Goal: Task Accomplishment & Management: Complete application form

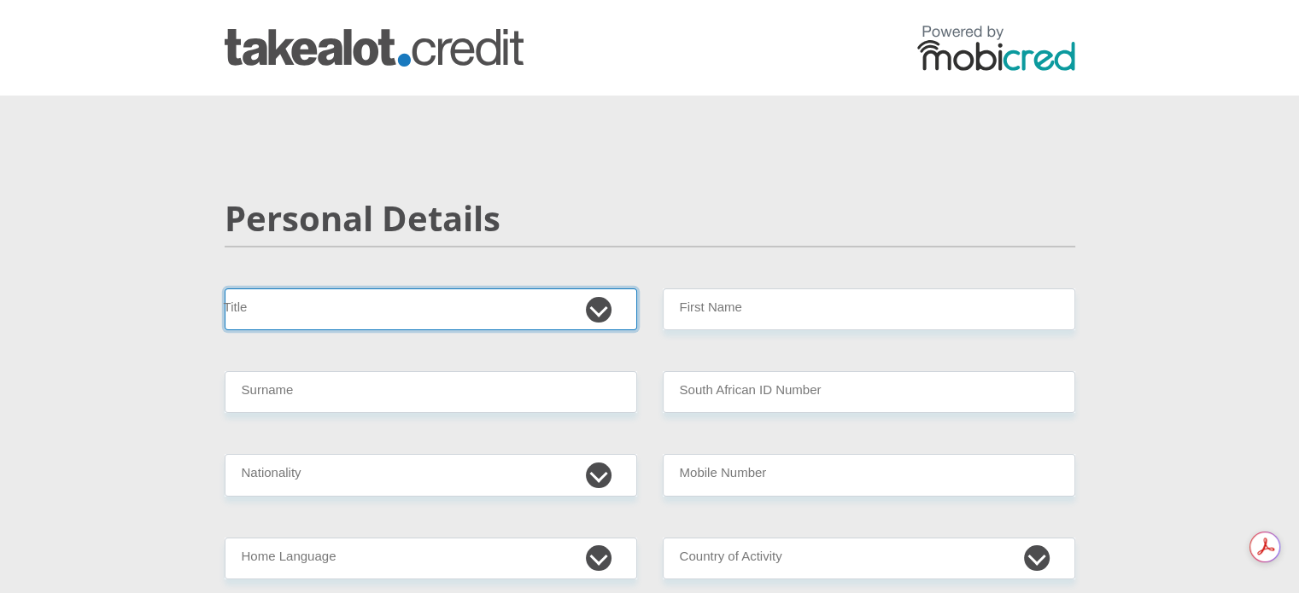
click at [597, 308] on select "Mr Ms Mrs Dr [PERSON_NAME]" at bounding box center [431, 310] width 412 height 42
select select "Ms"
click at [225, 289] on select "Mr Ms Mrs Dr [PERSON_NAME]" at bounding box center [431, 310] width 412 height 42
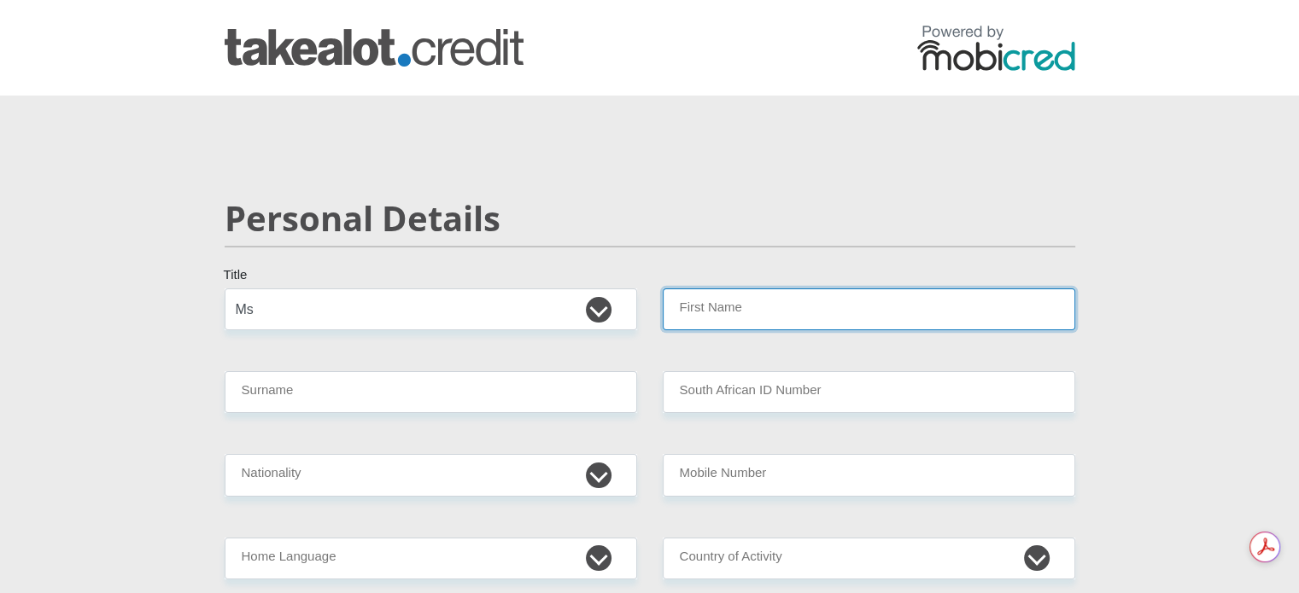
click at [788, 318] on input "First Name" at bounding box center [869, 310] width 412 height 42
type input "Annelien"
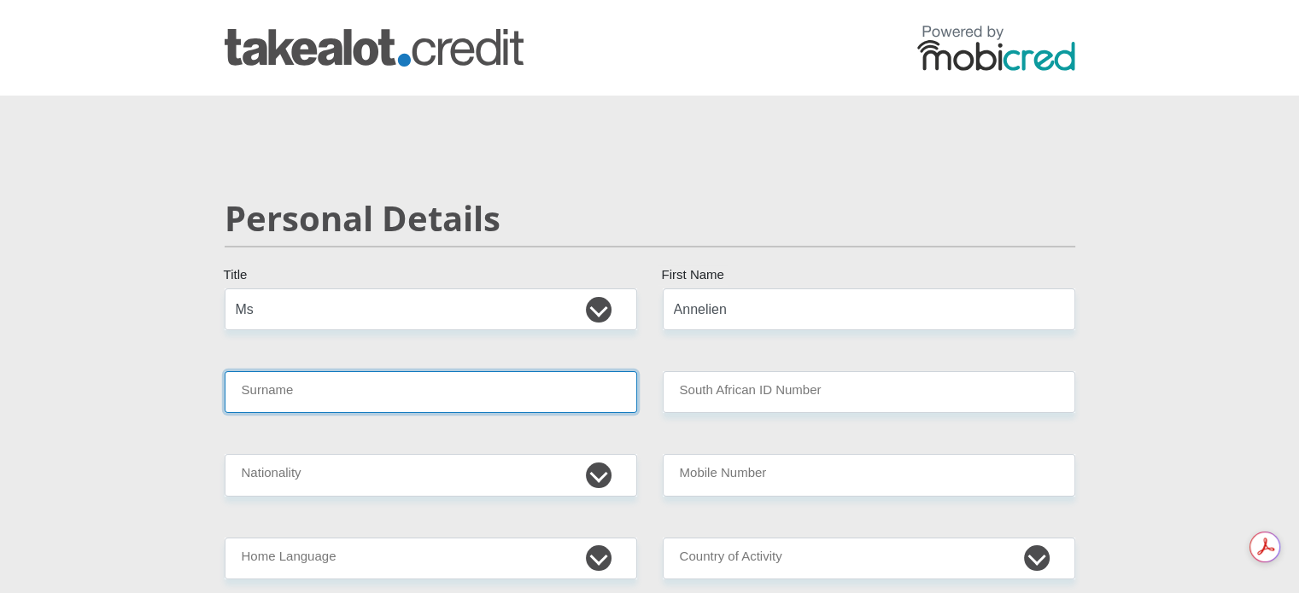
click at [496, 405] on input "Surname" at bounding box center [431, 392] width 412 height 42
type input "Basson"
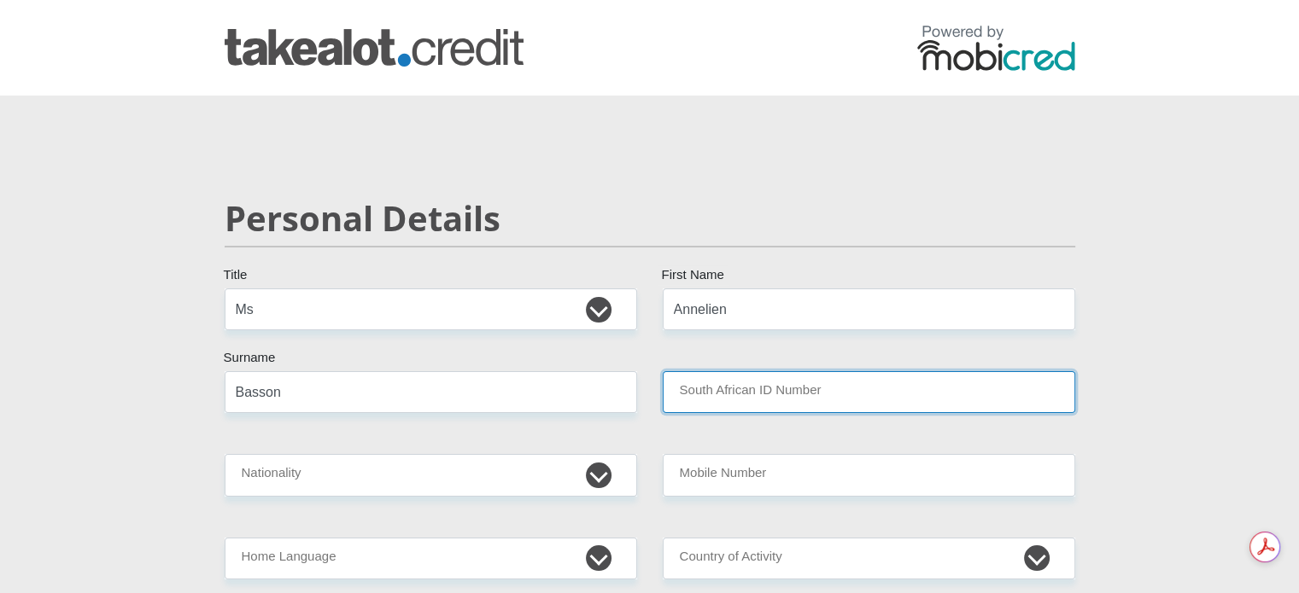
click at [770, 394] on input "South African ID Number" at bounding box center [869, 392] width 412 height 42
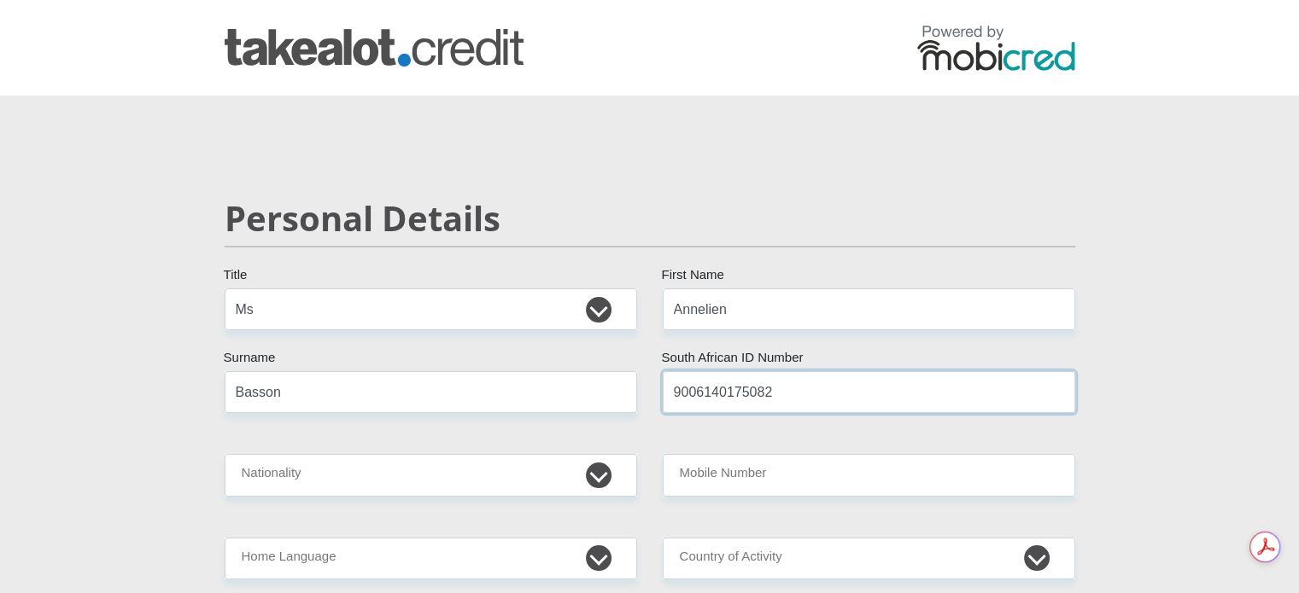
type input "9006140175082"
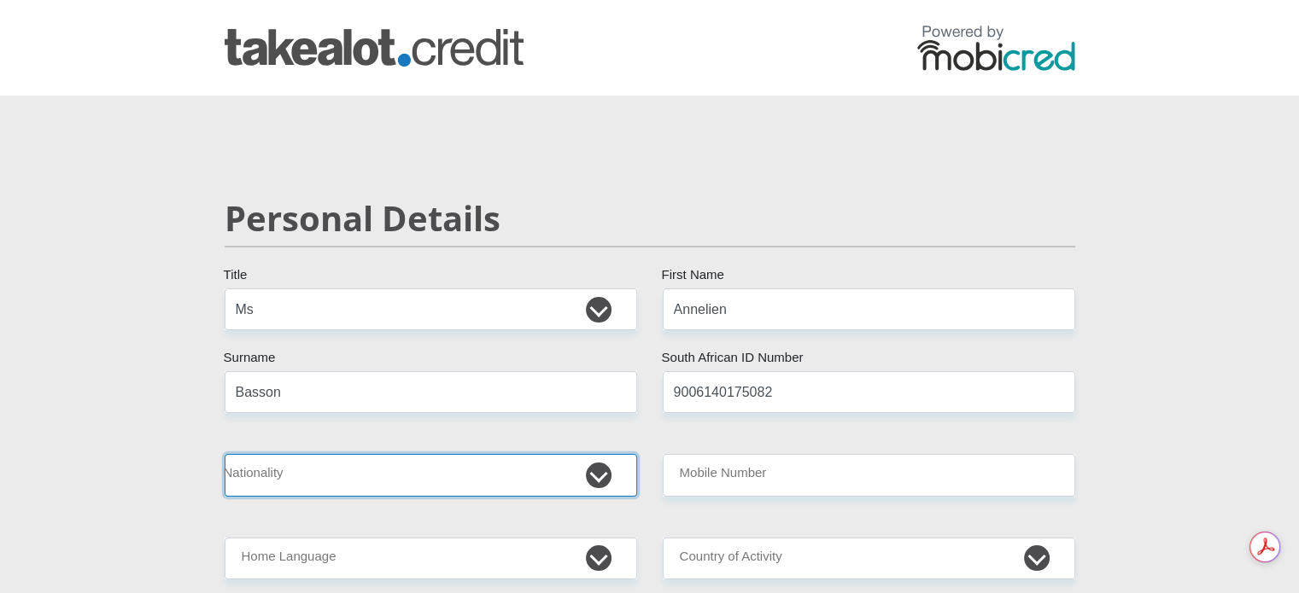
click at [600, 476] on select "[GEOGRAPHIC_DATA] [GEOGRAPHIC_DATA] [GEOGRAPHIC_DATA] [GEOGRAPHIC_DATA] [GEOGRA…" at bounding box center [431, 475] width 412 height 42
select select "ZAF"
click at [225, 454] on select "[GEOGRAPHIC_DATA] [GEOGRAPHIC_DATA] [GEOGRAPHIC_DATA] [GEOGRAPHIC_DATA] [GEOGRA…" at bounding box center [431, 475] width 412 height 42
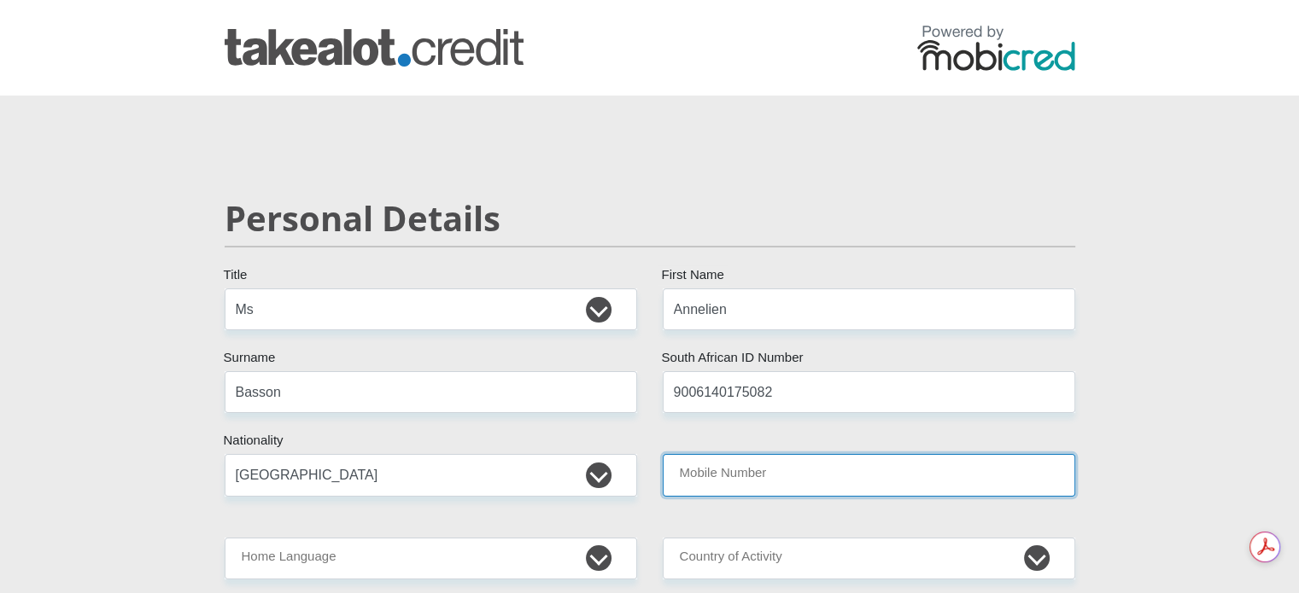
click at [746, 481] on input "Mobile Number" at bounding box center [869, 475] width 412 height 42
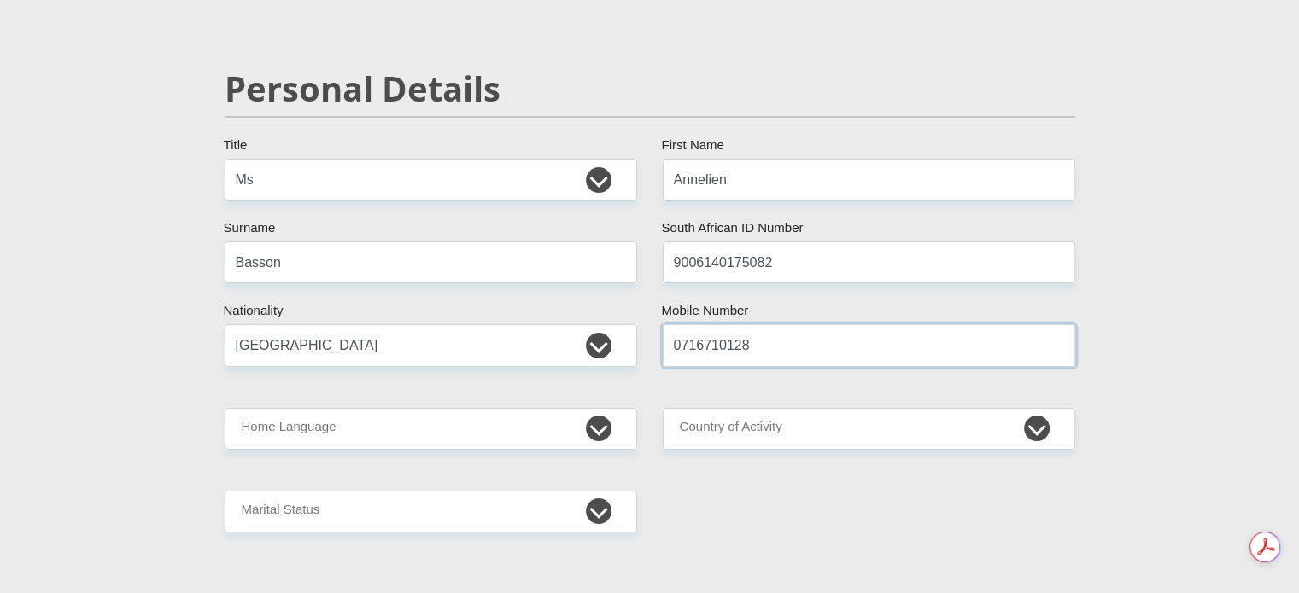
scroll to position [171, 0]
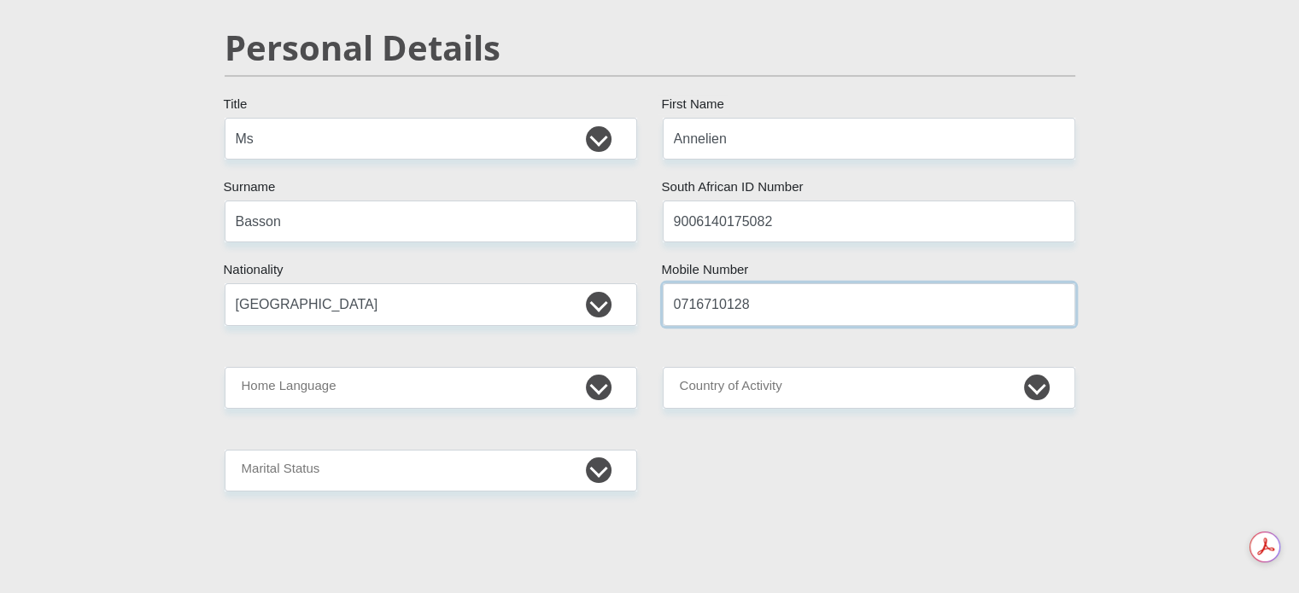
type input "0716710128"
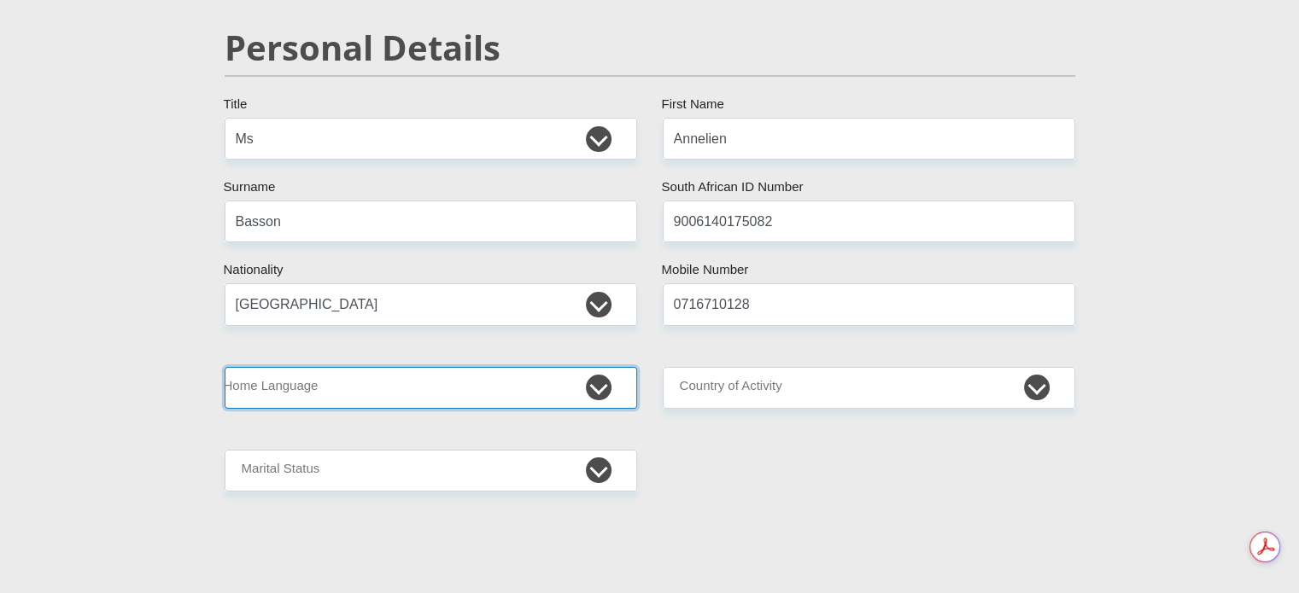
click at [604, 389] on select "Afrikaans English Sepedi South Ndebele Southern Sotho Swati Tsonga Tswana Venda…" at bounding box center [431, 388] width 412 height 42
select select "eng"
click at [225, 367] on select "Afrikaans English Sepedi South Ndebele Southern Sotho Swati Tsonga Tswana Venda…" at bounding box center [431, 388] width 412 height 42
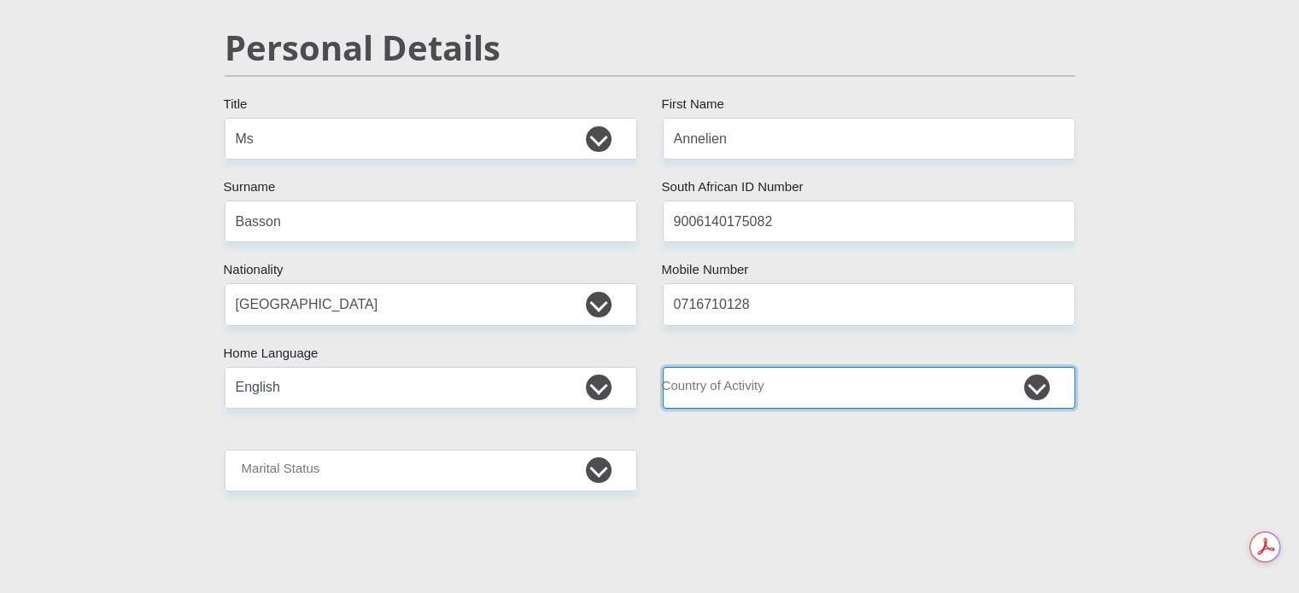
click at [877, 395] on select "[GEOGRAPHIC_DATA] [GEOGRAPHIC_DATA] [GEOGRAPHIC_DATA] [GEOGRAPHIC_DATA] [GEOGRA…" at bounding box center [869, 388] width 412 height 42
select select "ZAF"
click at [663, 367] on select "[GEOGRAPHIC_DATA] [GEOGRAPHIC_DATA] [GEOGRAPHIC_DATA] [GEOGRAPHIC_DATA] [GEOGRA…" at bounding box center [869, 388] width 412 height 42
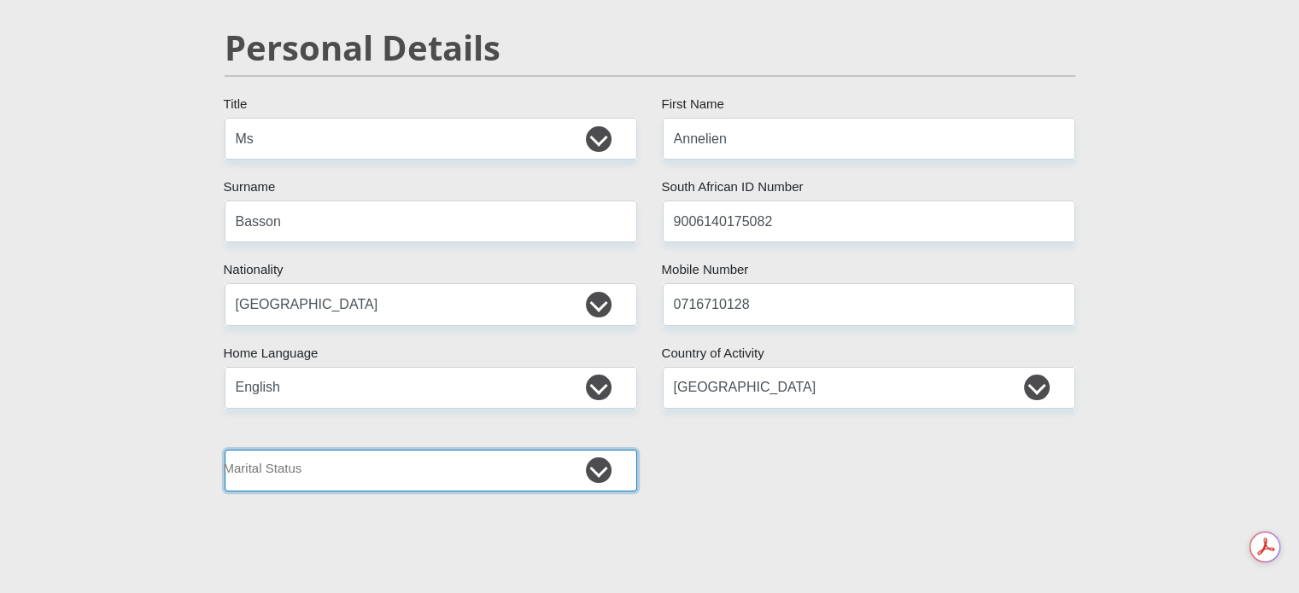
click at [521, 477] on select "Married ANC Single Divorced Widowed Married COP or Customary Law" at bounding box center [431, 471] width 412 height 42
select select "2"
click at [225, 450] on select "Married ANC Single Divorced Widowed Married COP or Customary Law" at bounding box center [431, 471] width 412 height 42
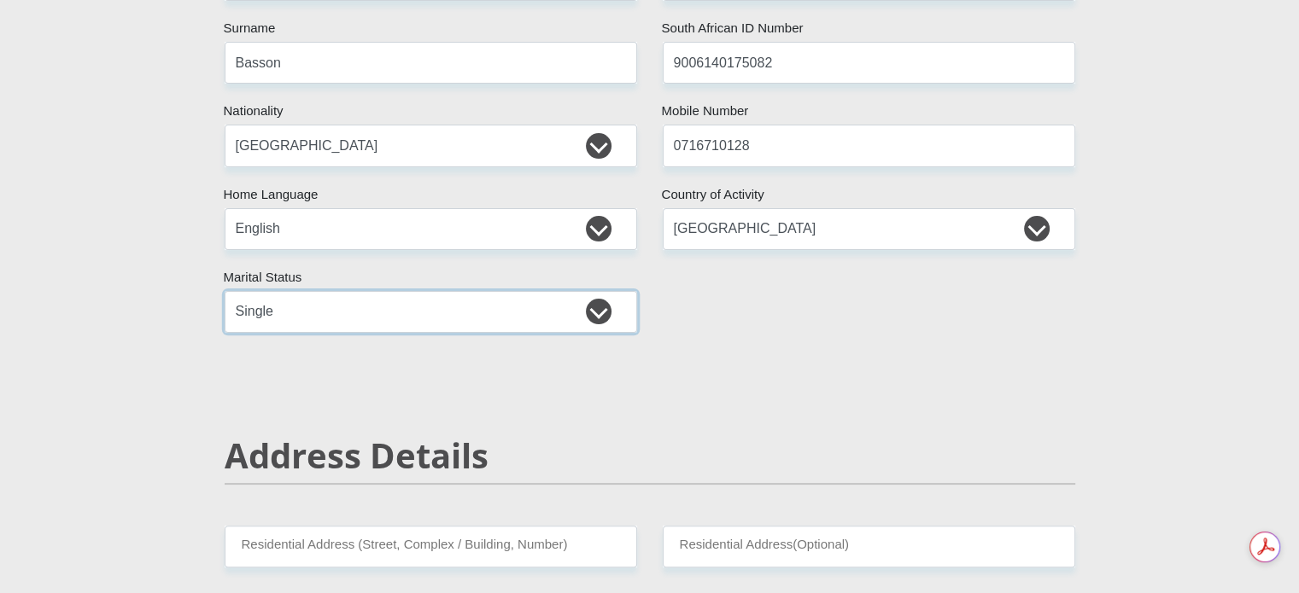
scroll to position [512, 0]
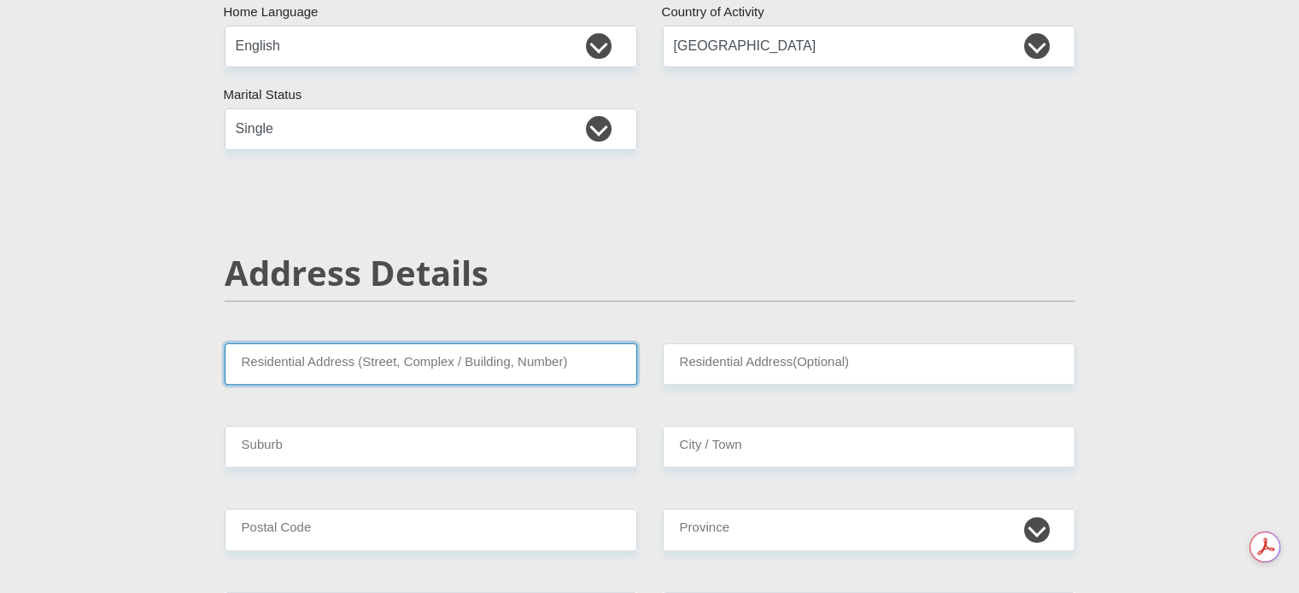
click at [509, 368] on input "Residential Address (Street, Complex / Building, Number)" at bounding box center [431, 364] width 412 height 42
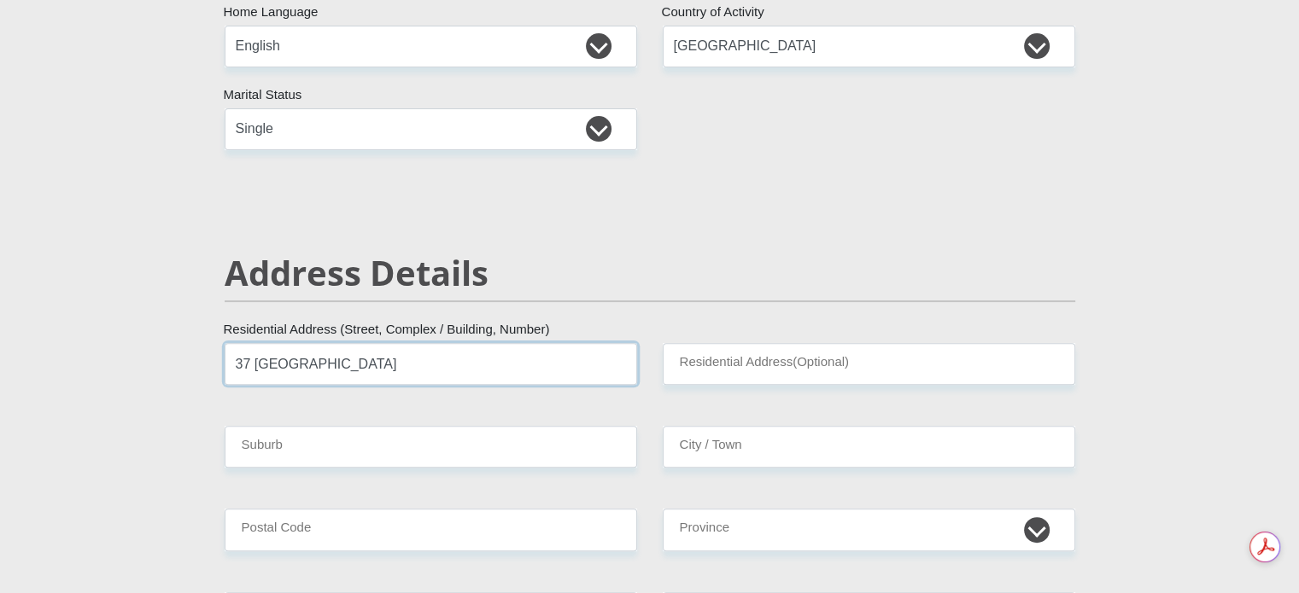
type input "37 [GEOGRAPHIC_DATA]"
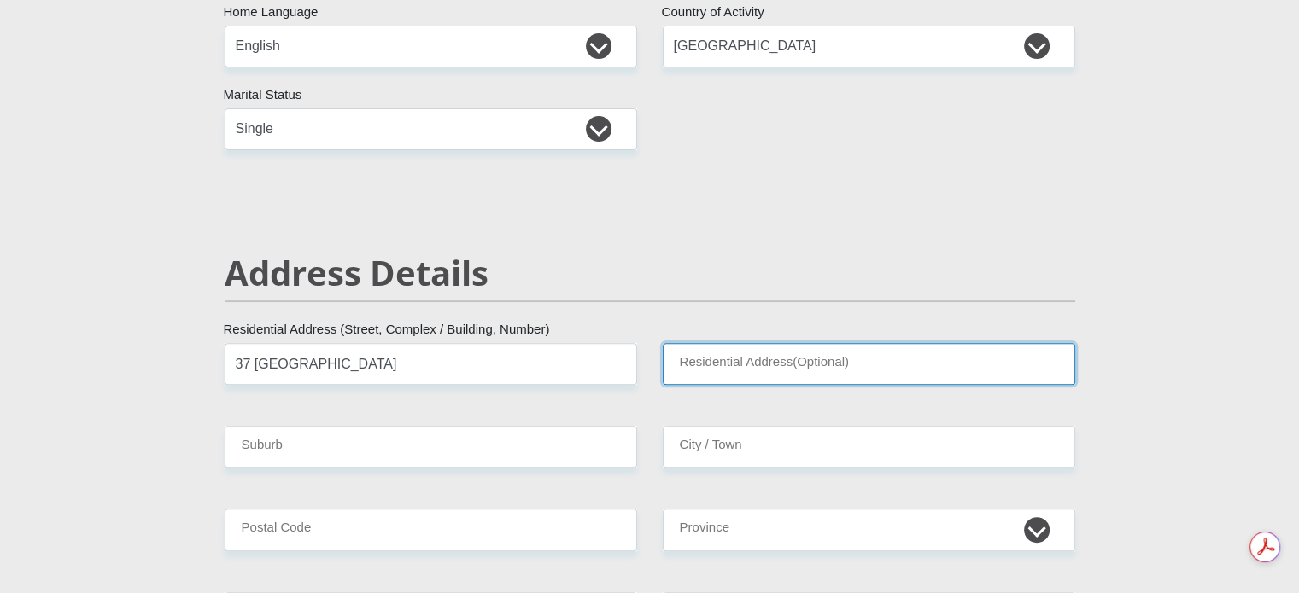
click at [762, 371] on input "Residential Address(Optional)" at bounding box center [869, 364] width 412 height 42
type input "37 Somerset close parklnads"
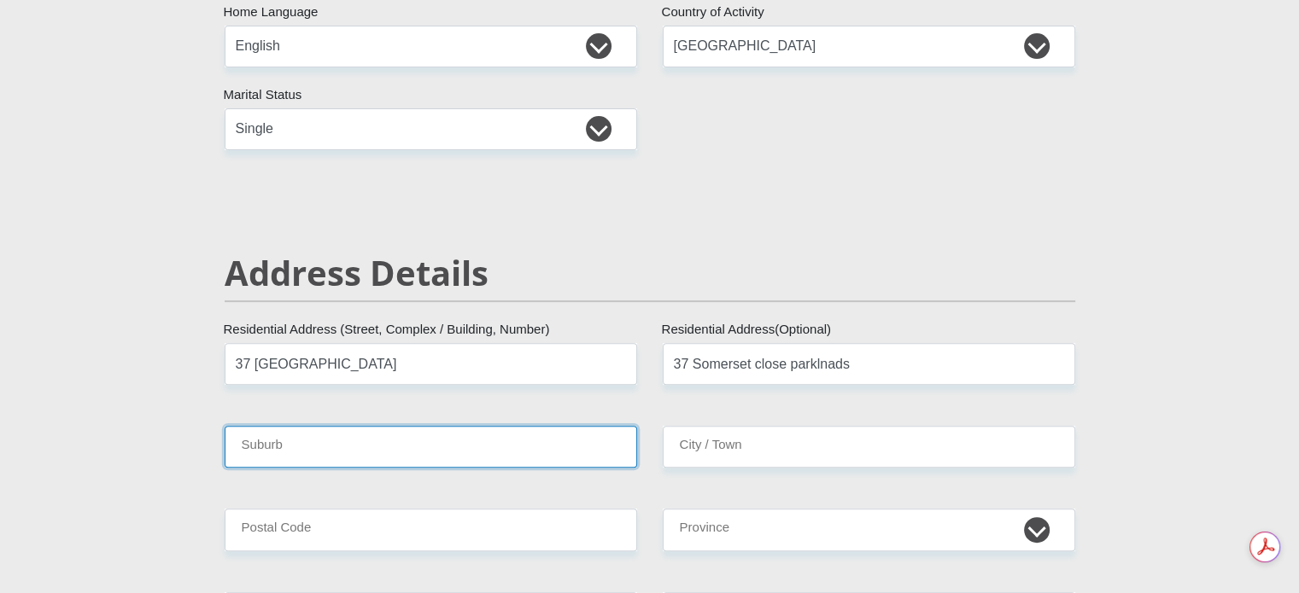
click at [584, 453] on input "Suburb" at bounding box center [431, 447] width 412 height 42
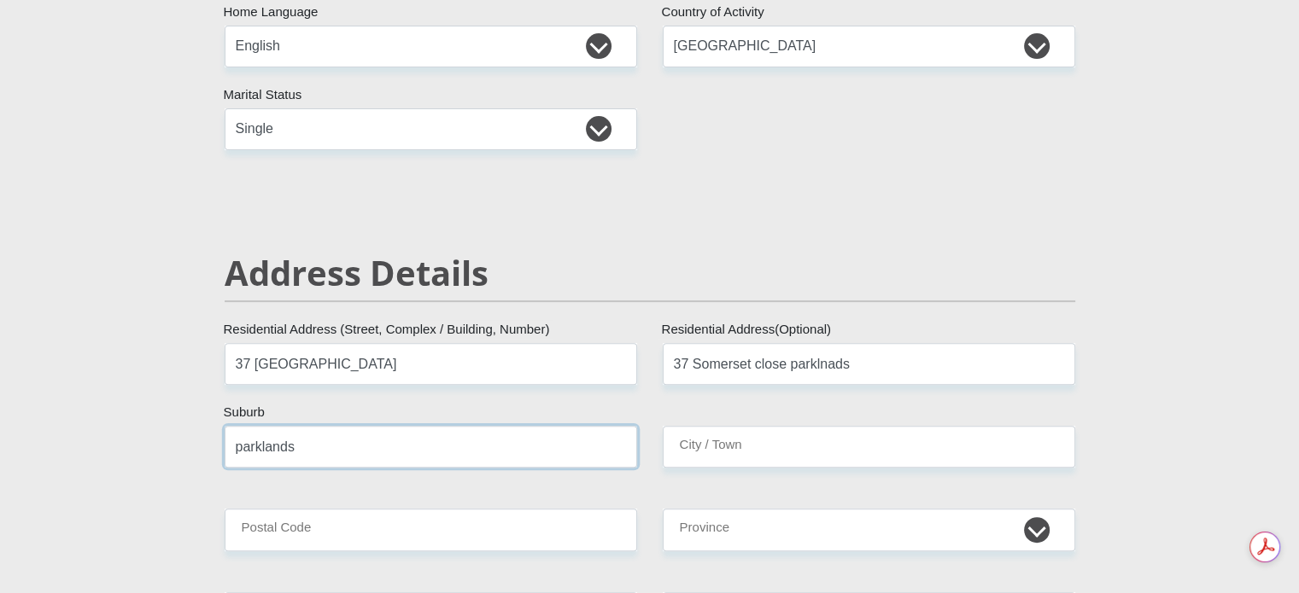
type input "parklands"
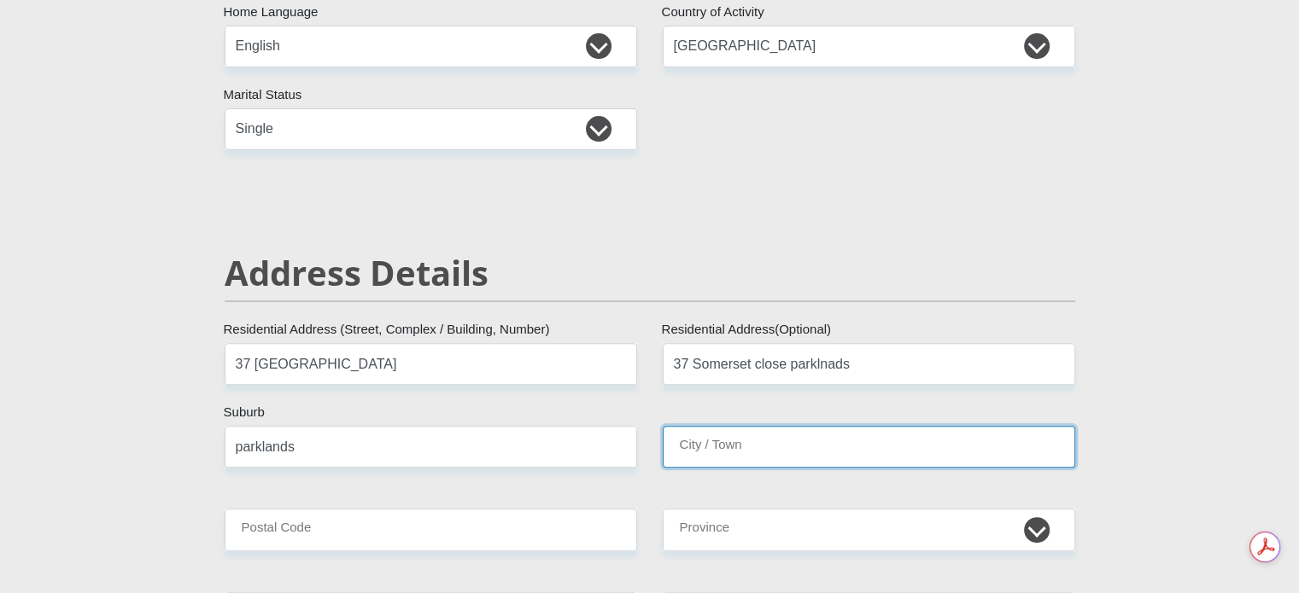
click at [782, 438] on input "City / Town" at bounding box center [869, 447] width 412 height 42
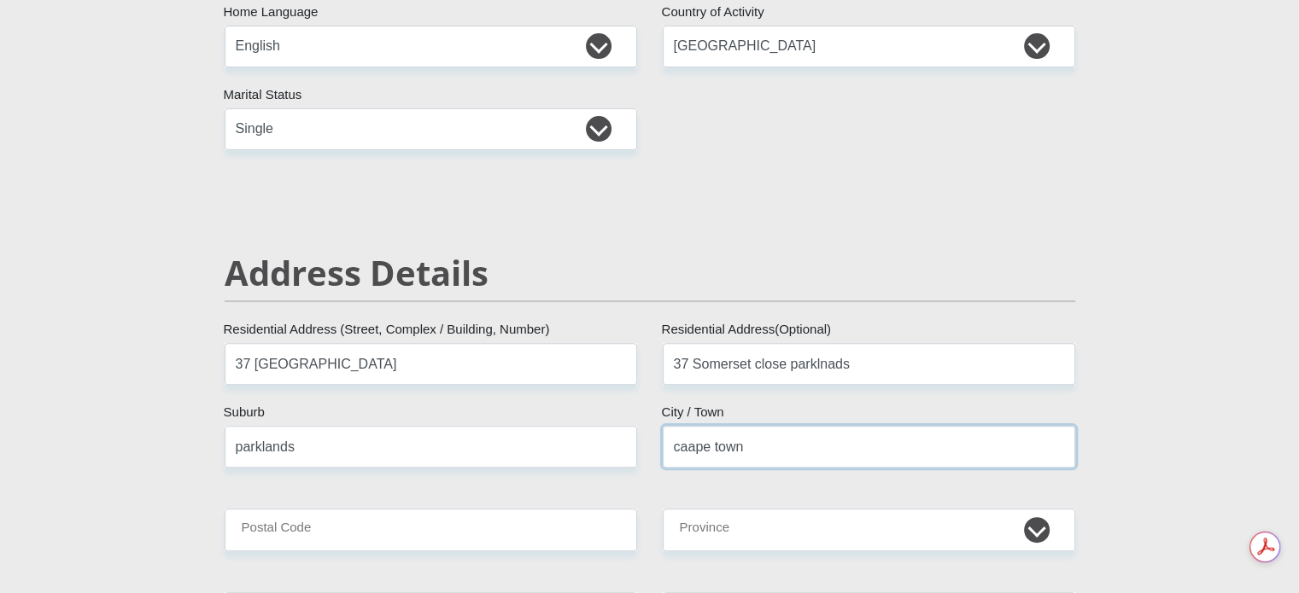
type input "caape town"
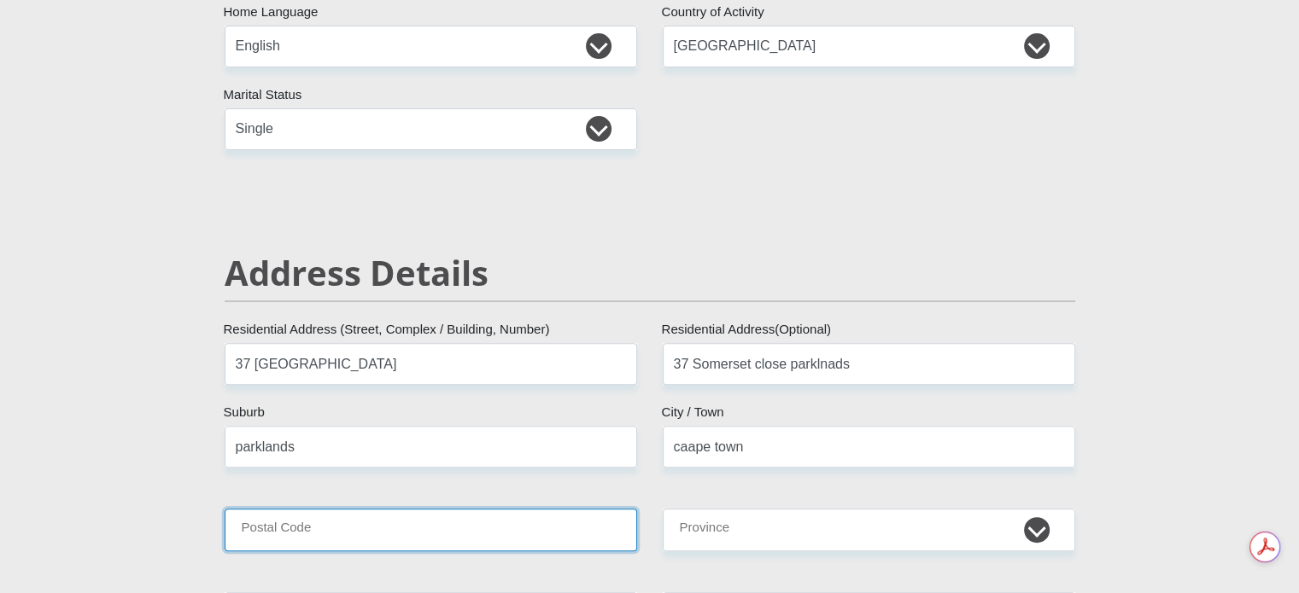
click at [492, 534] on input "Postal Code" at bounding box center [431, 530] width 412 height 42
type input "7441"
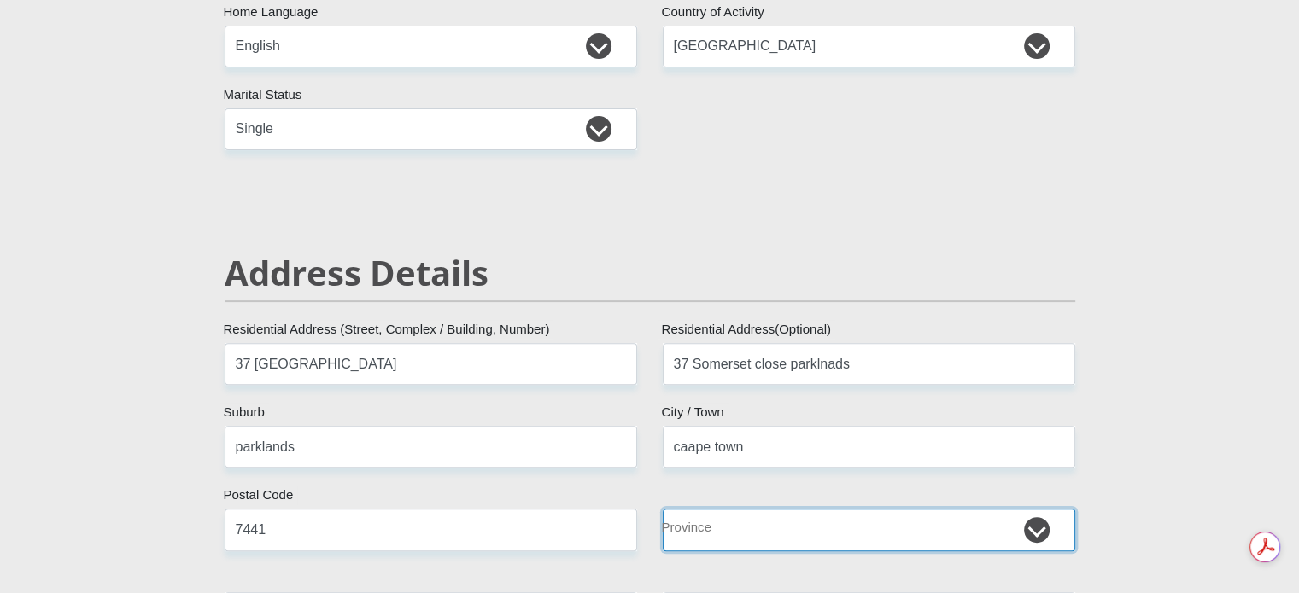
click at [714, 539] on select "Eastern Cape Free State [GEOGRAPHIC_DATA] [GEOGRAPHIC_DATA][DATE] [GEOGRAPHIC_D…" at bounding box center [869, 530] width 412 height 42
select select "Western Cape"
click at [663, 509] on select "Eastern Cape Free State [GEOGRAPHIC_DATA] [GEOGRAPHIC_DATA][DATE] [GEOGRAPHIC_D…" at bounding box center [869, 530] width 412 height 42
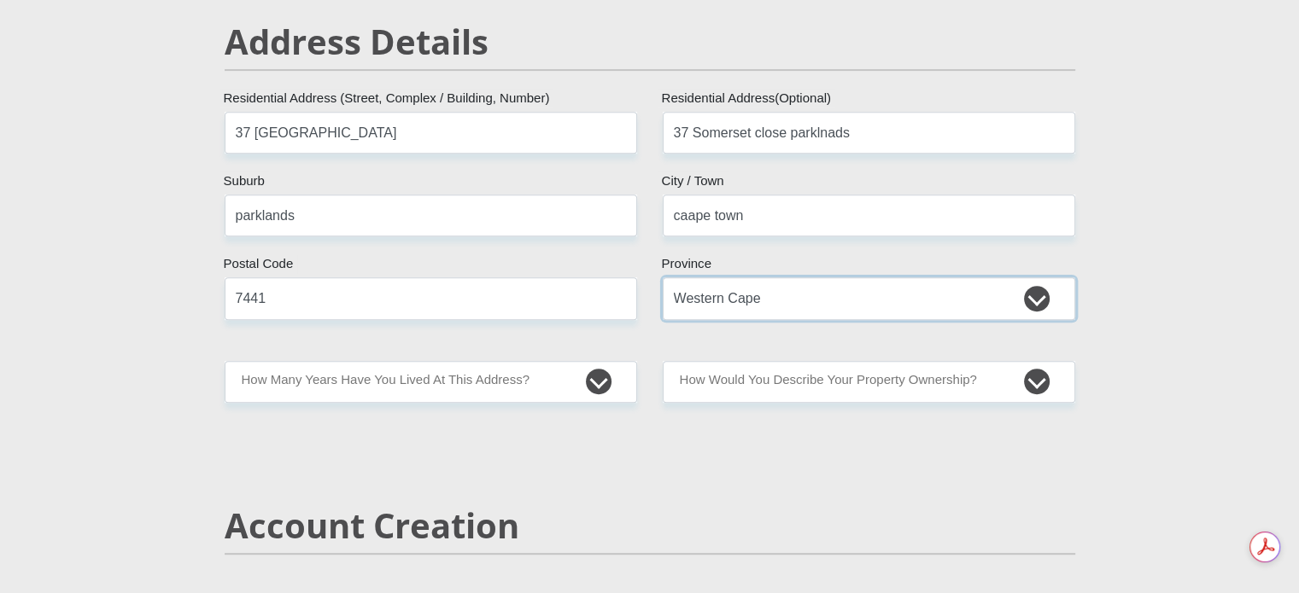
scroll to position [768, 0]
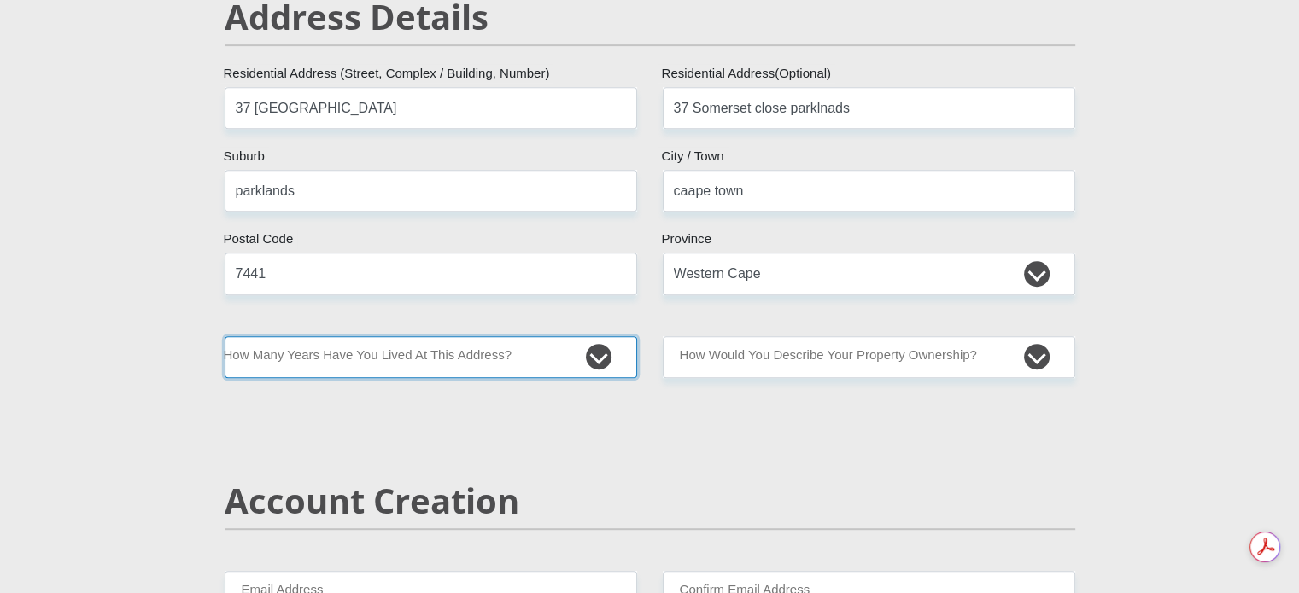
click at [536, 361] on select "less than 1 year 1-3 years 3-5 years 5+ years" at bounding box center [431, 357] width 412 height 42
select select "5"
click at [225, 336] on select "less than 1 year 1-3 years 3-5 years 5+ years" at bounding box center [431, 357] width 412 height 42
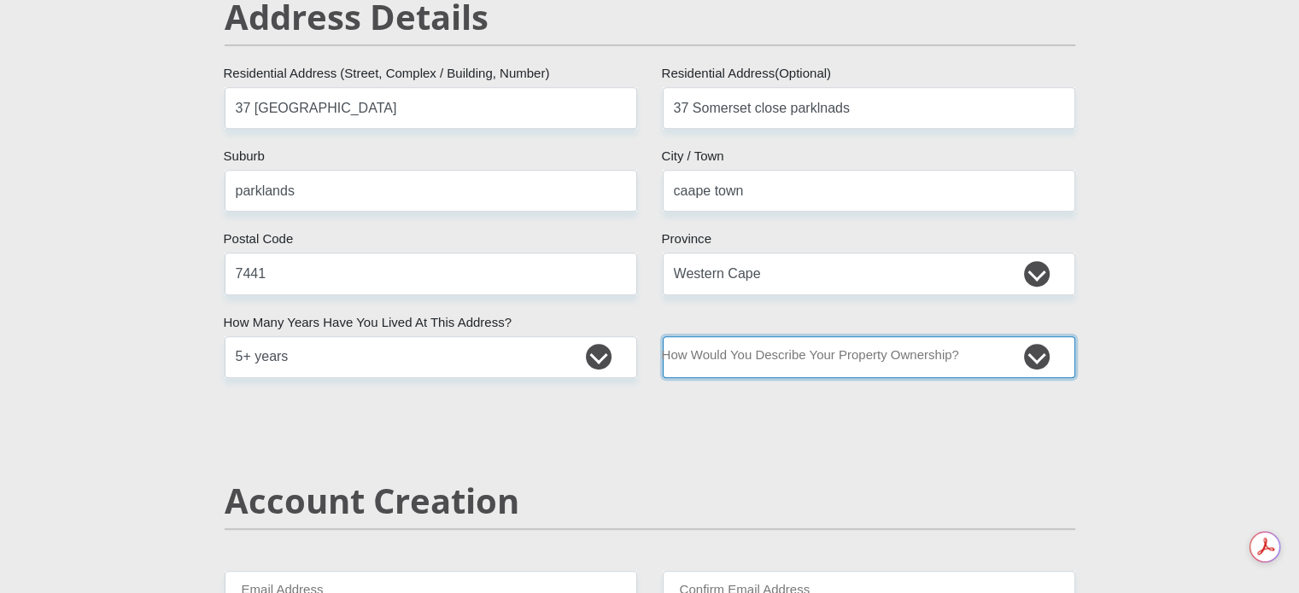
click at [871, 356] on select "Owned Rented Family Owned Company Dwelling" at bounding box center [869, 357] width 412 height 42
select select "parents"
click at [663, 336] on select "Owned Rented Family Owned Company Dwelling" at bounding box center [869, 357] width 412 height 42
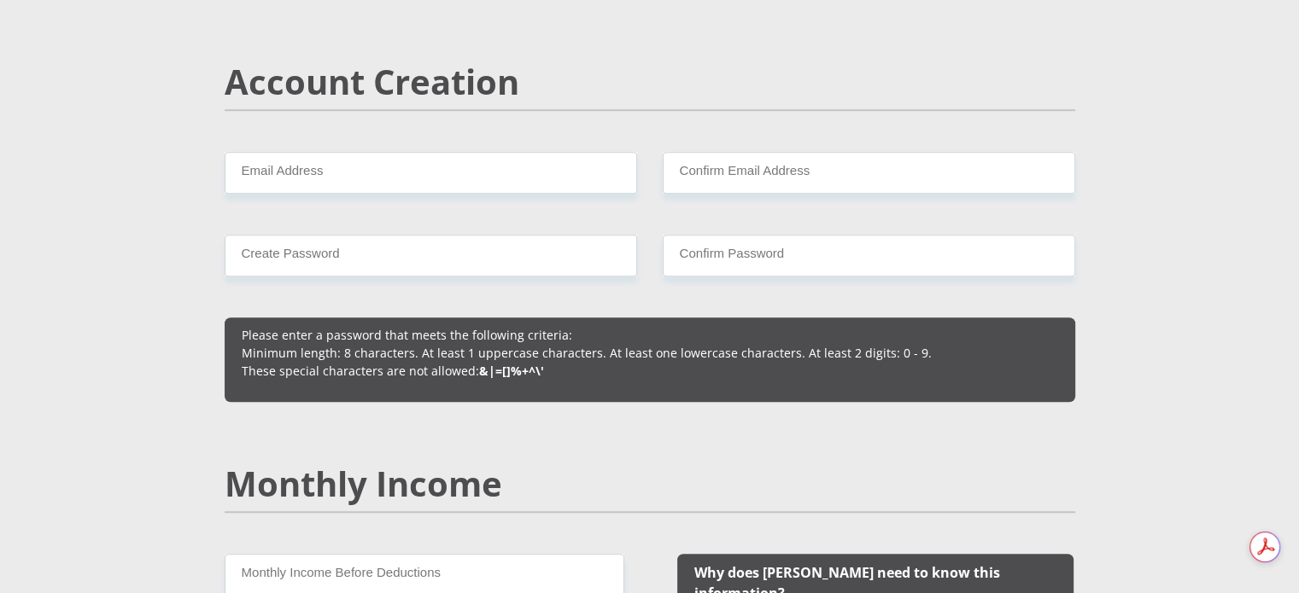
scroll to position [1195, 0]
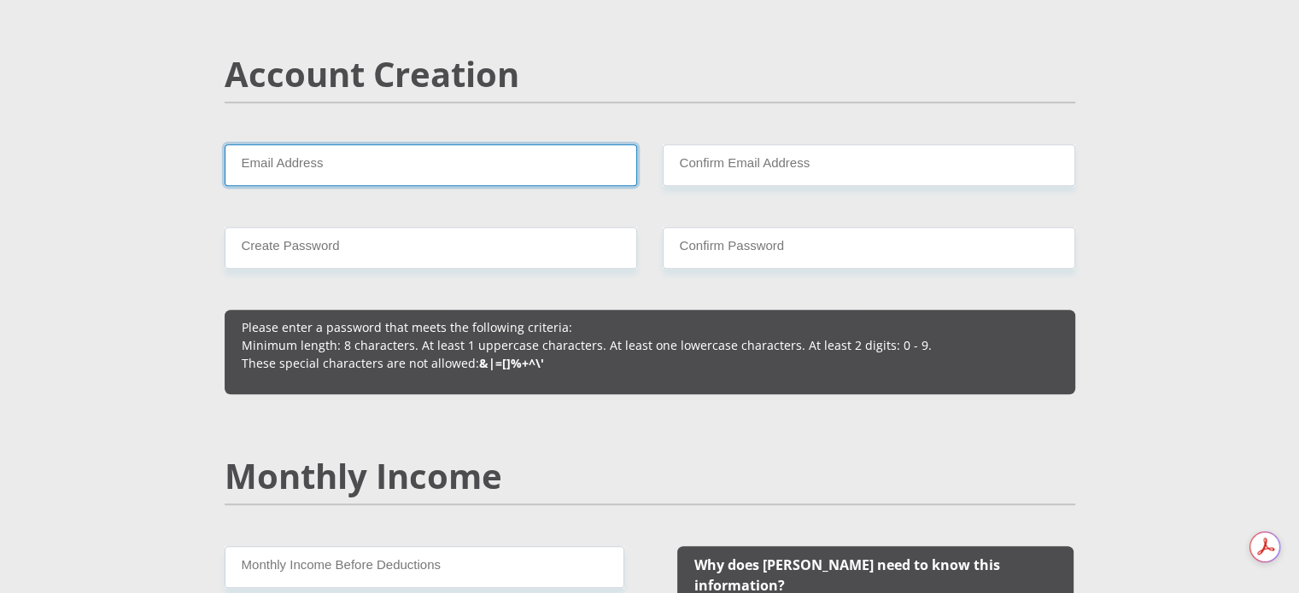
click at [556, 172] on input "Email Address" at bounding box center [431, 165] width 412 height 42
click at [459, 170] on input "Email Address" at bounding box center [431, 165] width 412 height 42
type input "[EMAIL_ADDRESS][DOMAIN_NAME]"
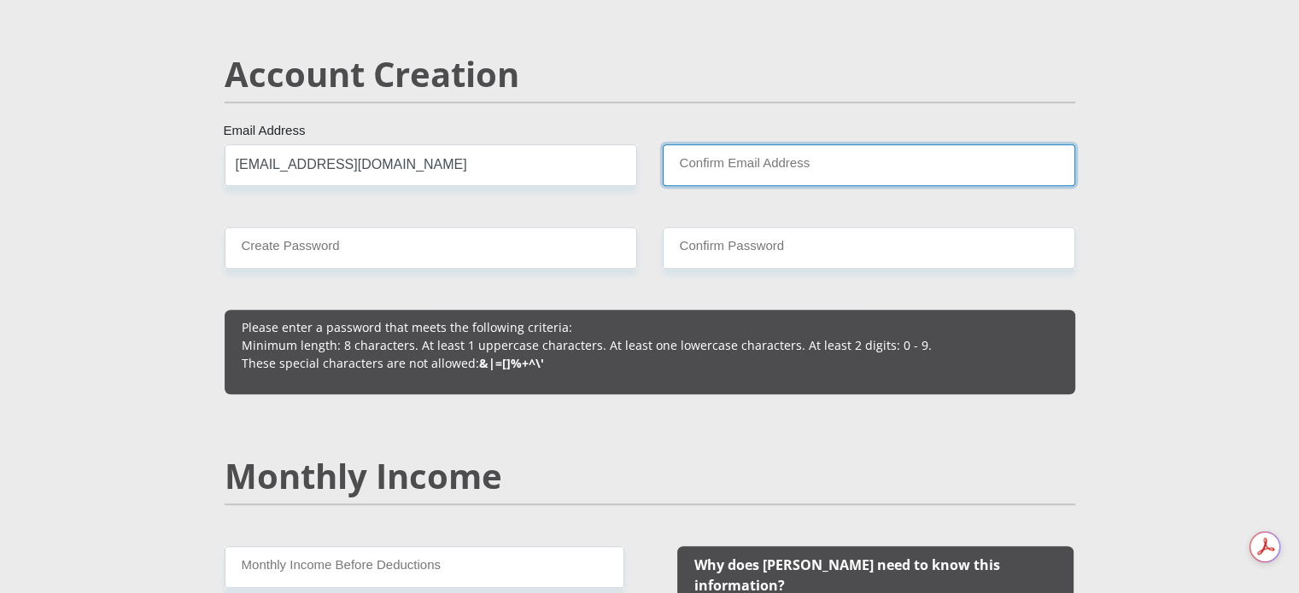
click at [731, 170] on input "Confirm Email Address" at bounding box center [869, 165] width 412 height 42
type input "[EMAIL_ADDRESS][DOMAIN_NAME]"
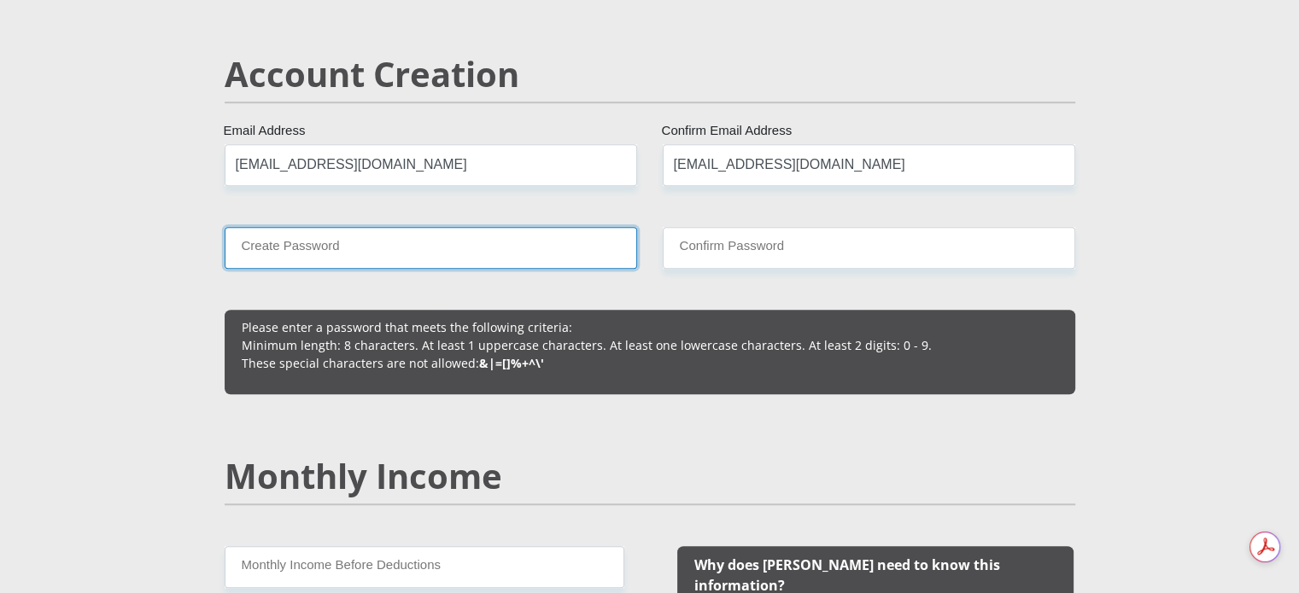
click at [553, 254] on input "Create Password" at bounding box center [431, 248] width 412 height 42
type input "Sheldon2021!"
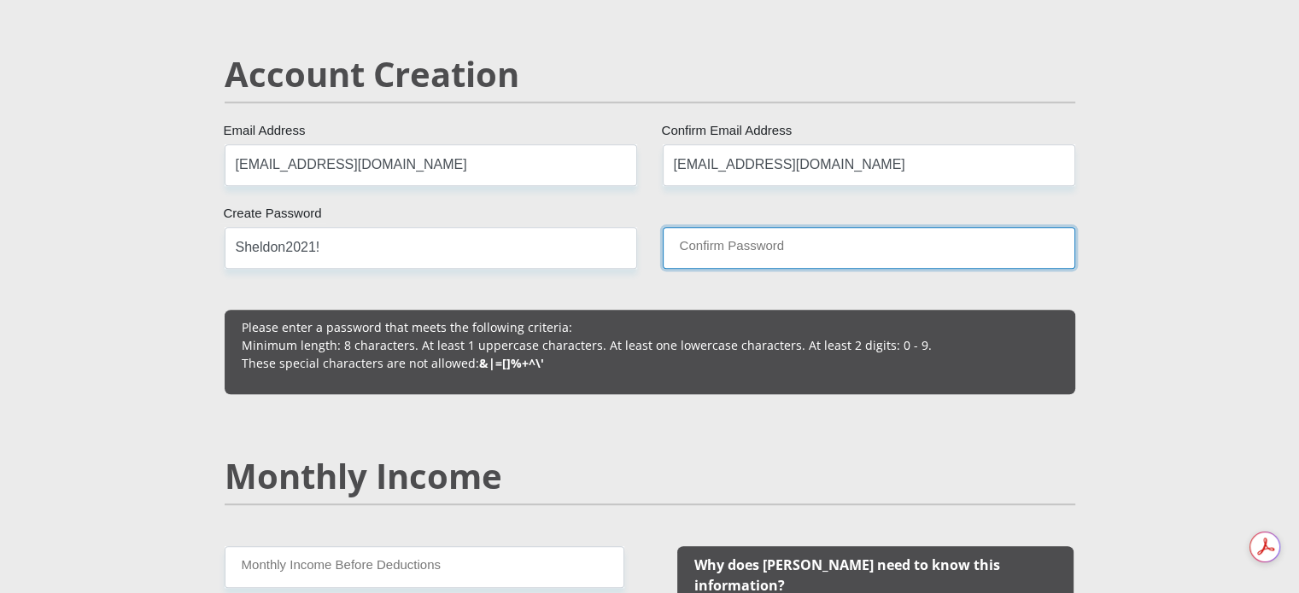
click at [862, 243] on input "Confirm Password" at bounding box center [869, 248] width 412 height 42
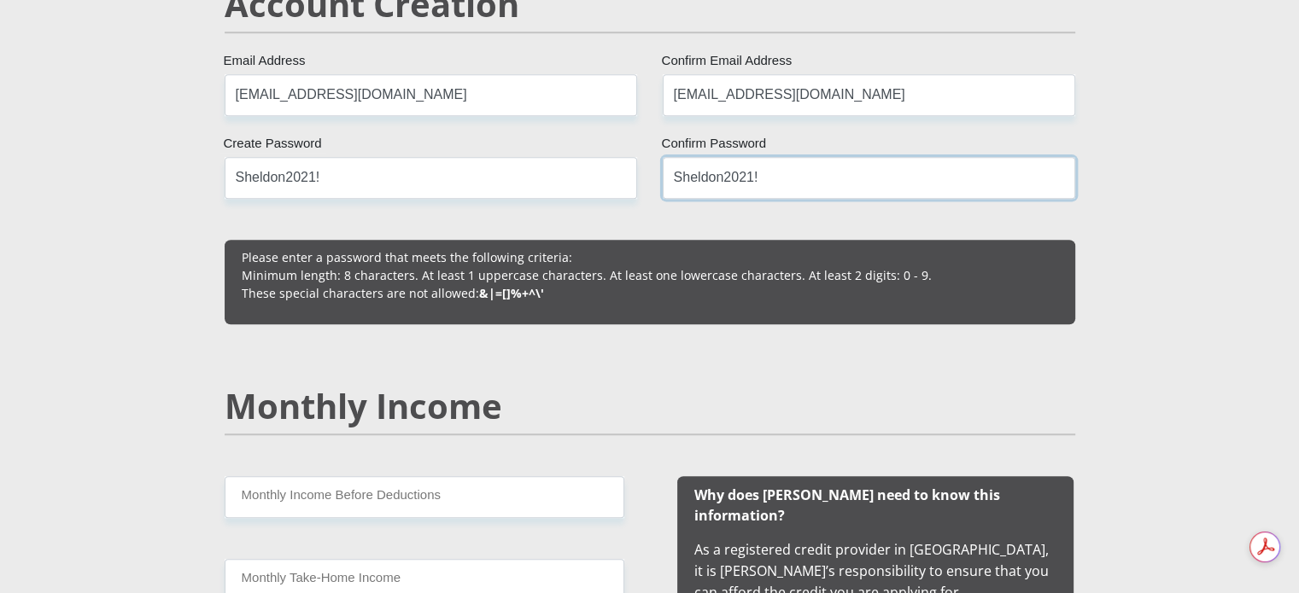
scroll to position [1366, 0]
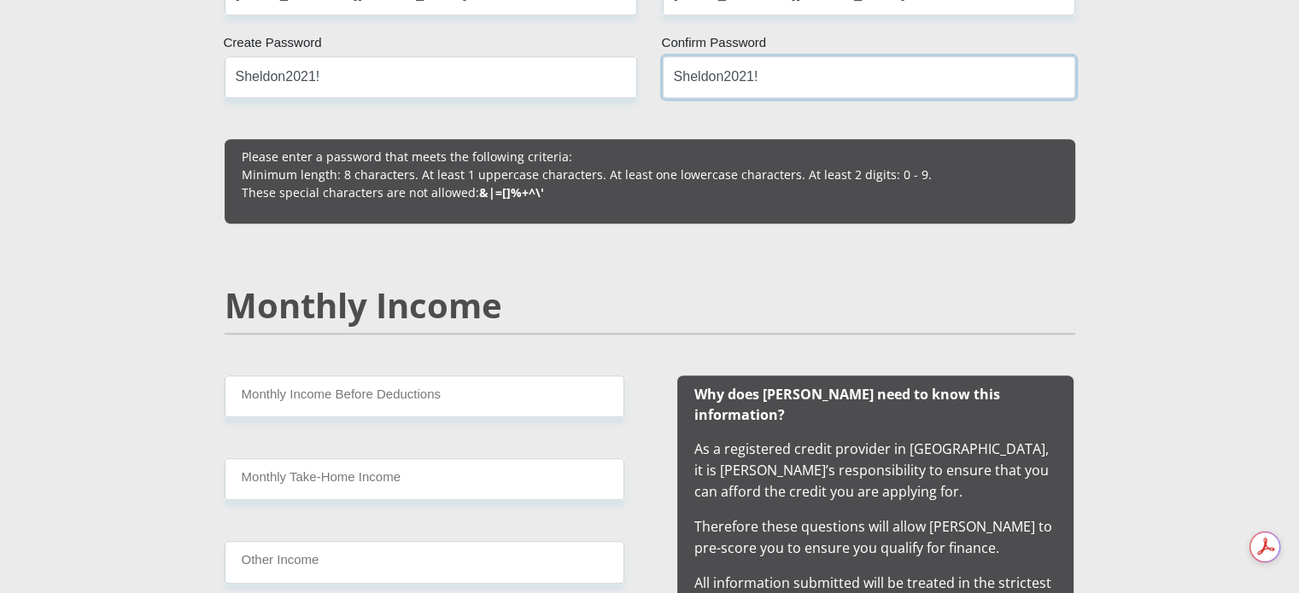
type input "Sheldon2021!"
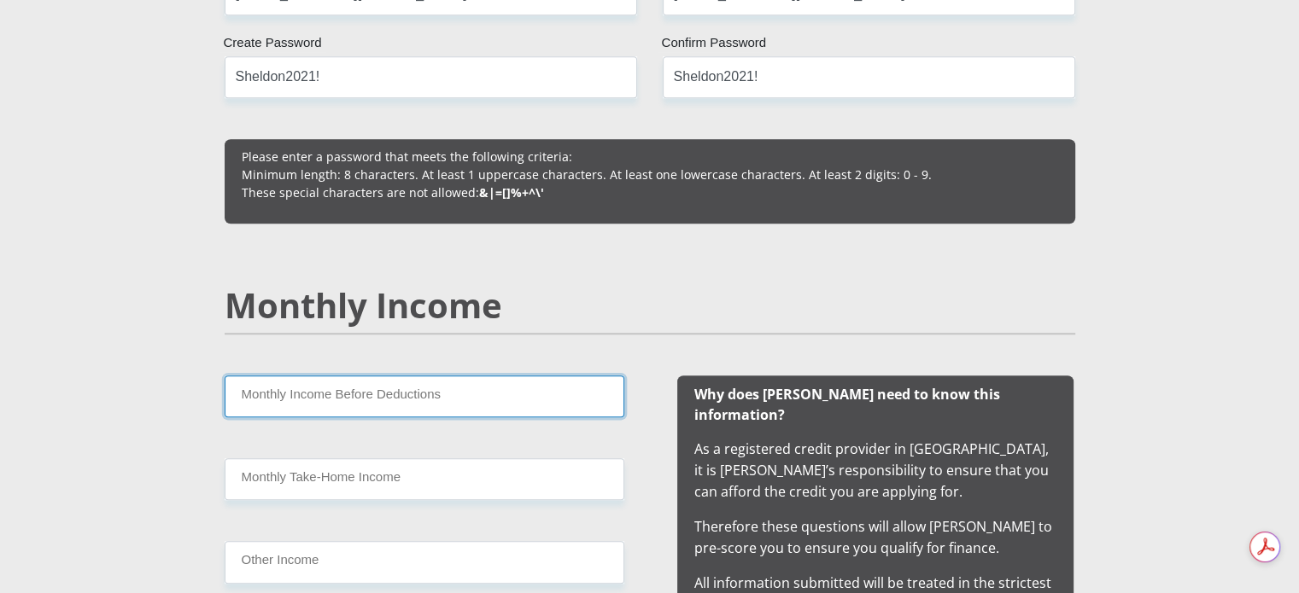
click at [520, 385] on input "Monthly Income Before Deductions" at bounding box center [425, 397] width 400 height 42
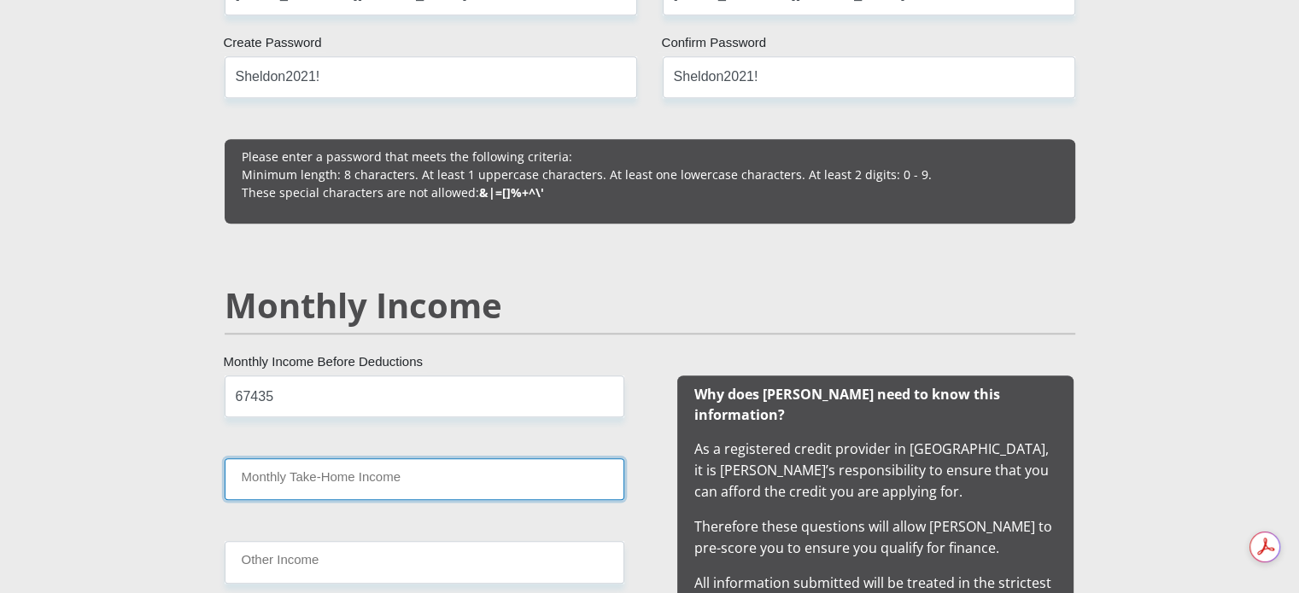
click at [455, 478] on input "Monthly Take-Home Income" at bounding box center [425, 480] width 400 height 42
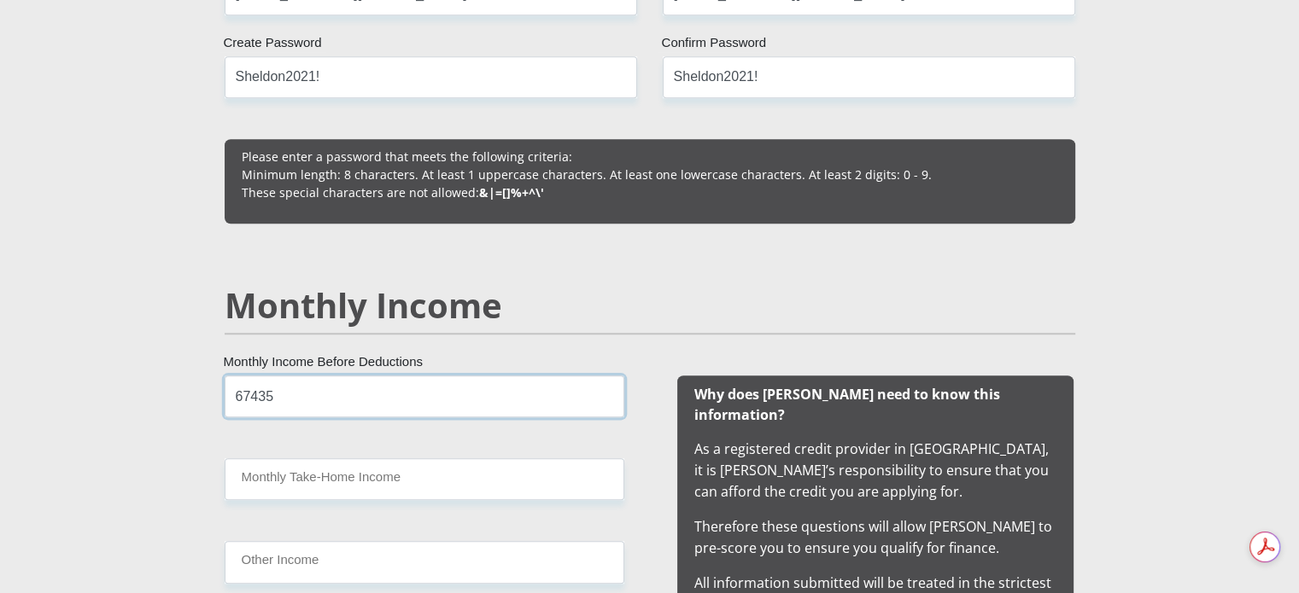
click at [438, 392] on input "67435" at bounding box center [425, 397] width 400 height 42
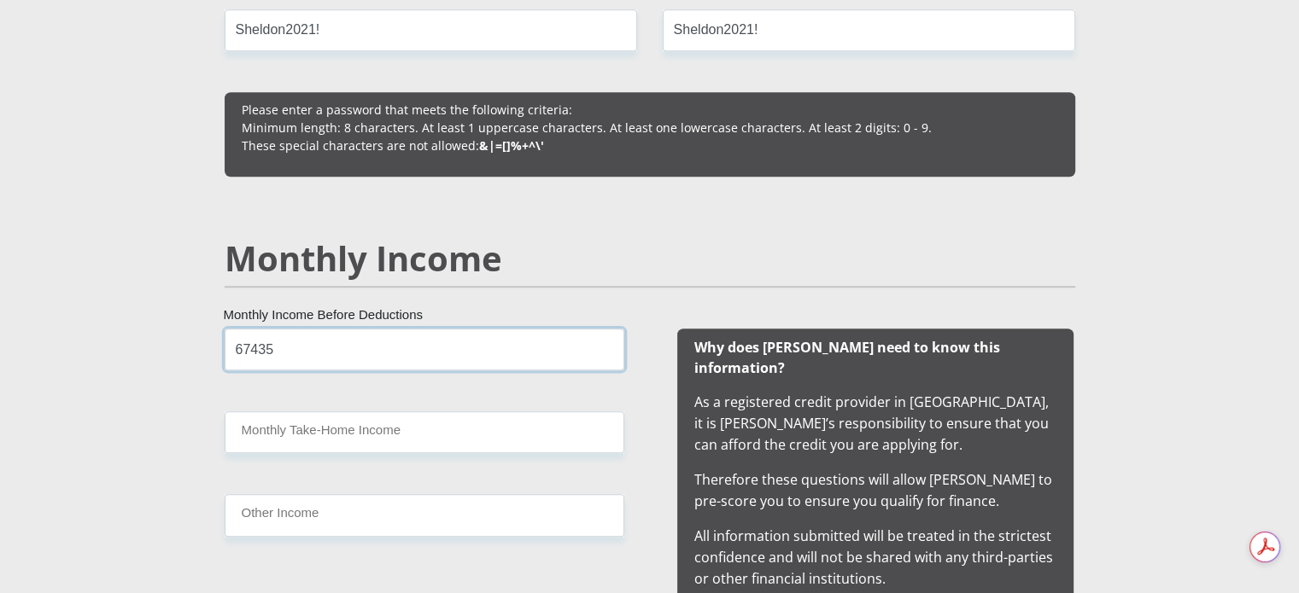
scroll to position [1452, 0]
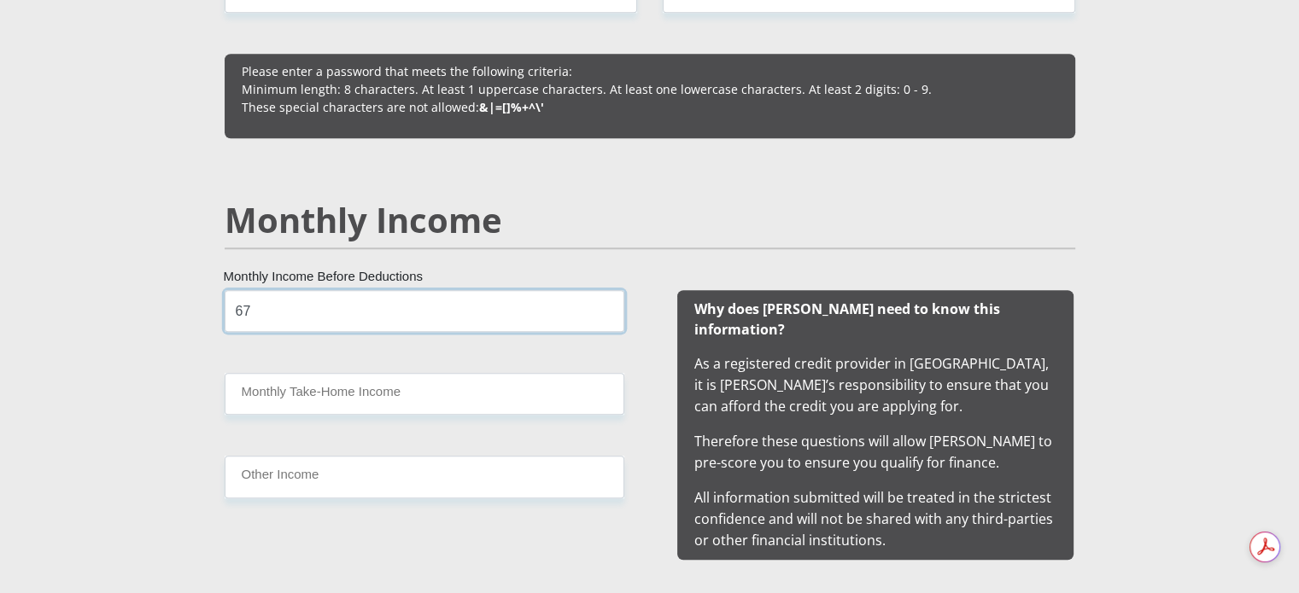
type input "6"
type input "87400"
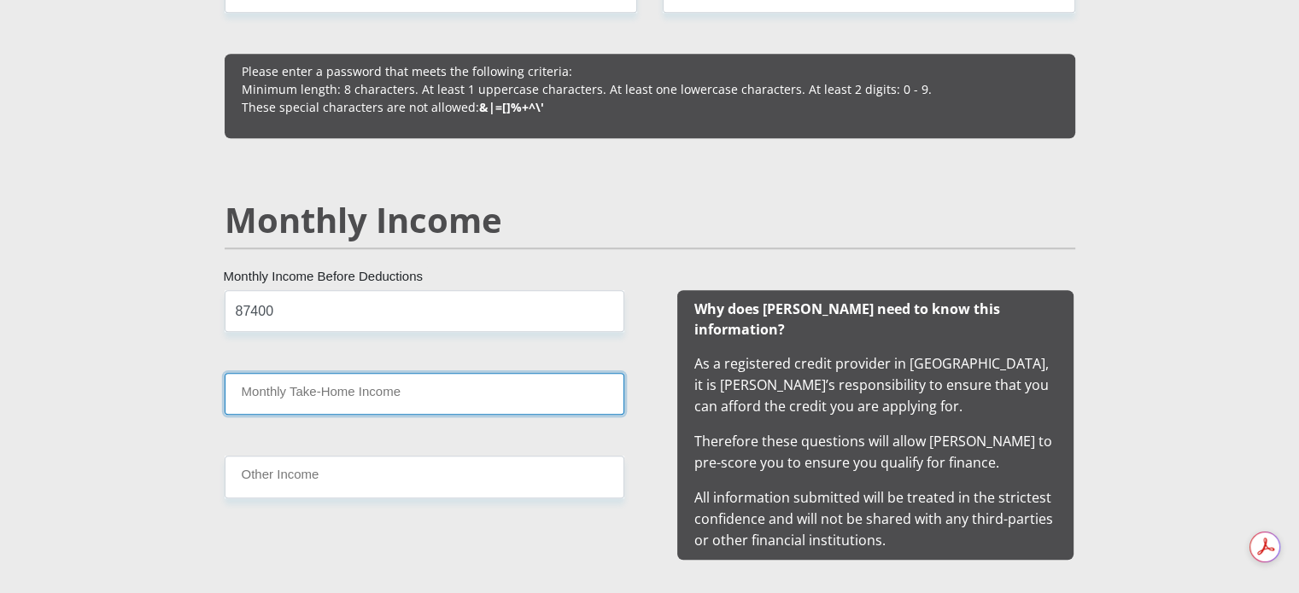
click at [419, 395] on input "Monthly Take-Home Income" at bounding box center [425, 394] width 400 height 42
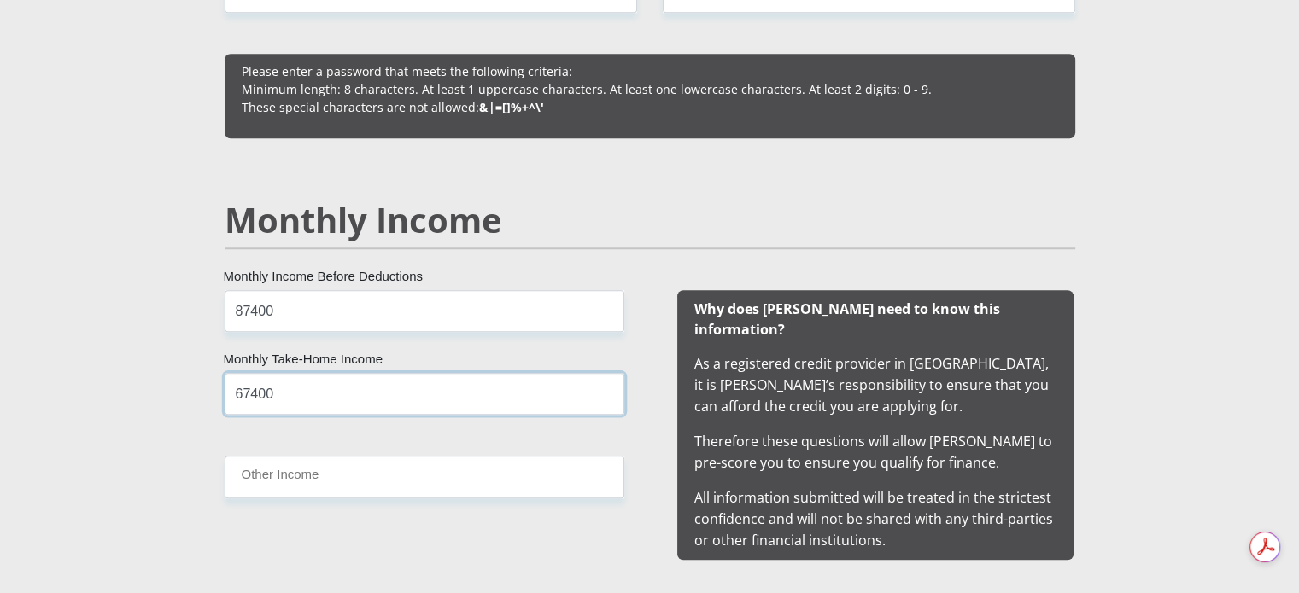
type input "67400"
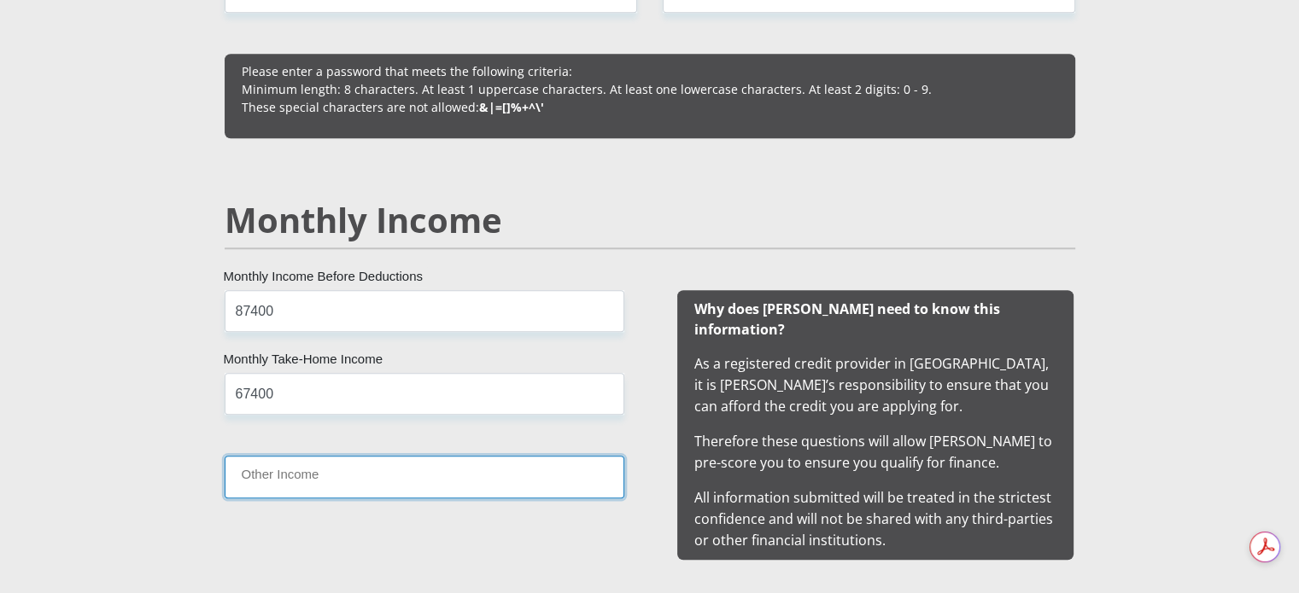
click at [419, 488] on input "Other Income" at bounding box center [425, 477] width 400 height 42
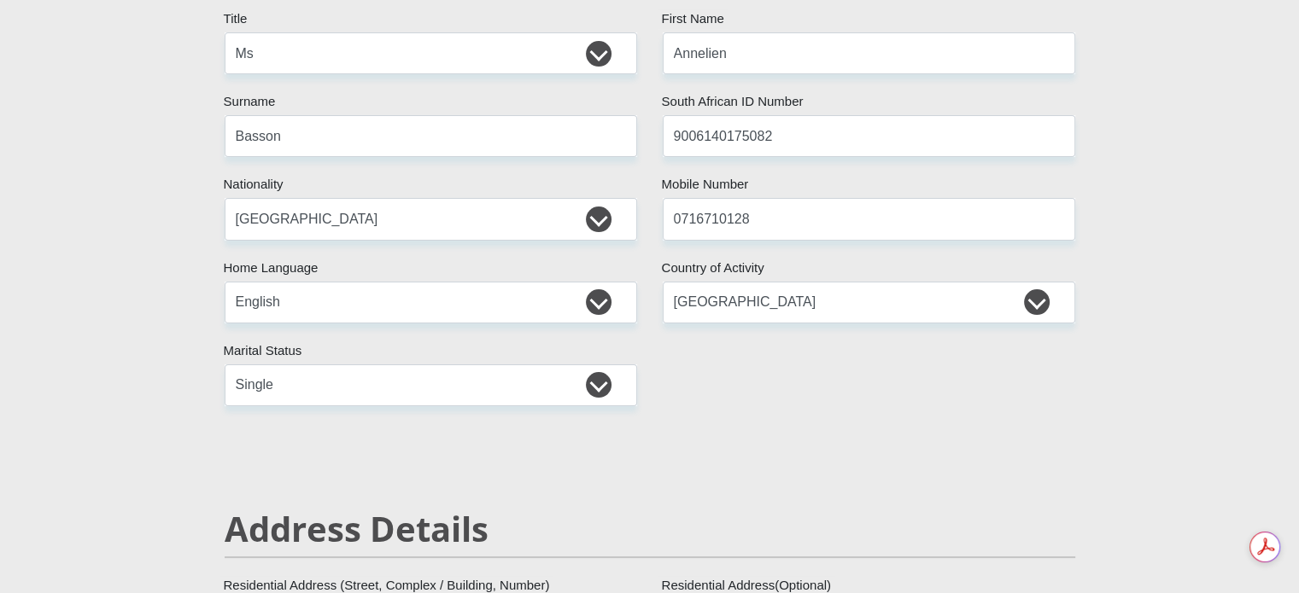
scroll to position [0, 0]
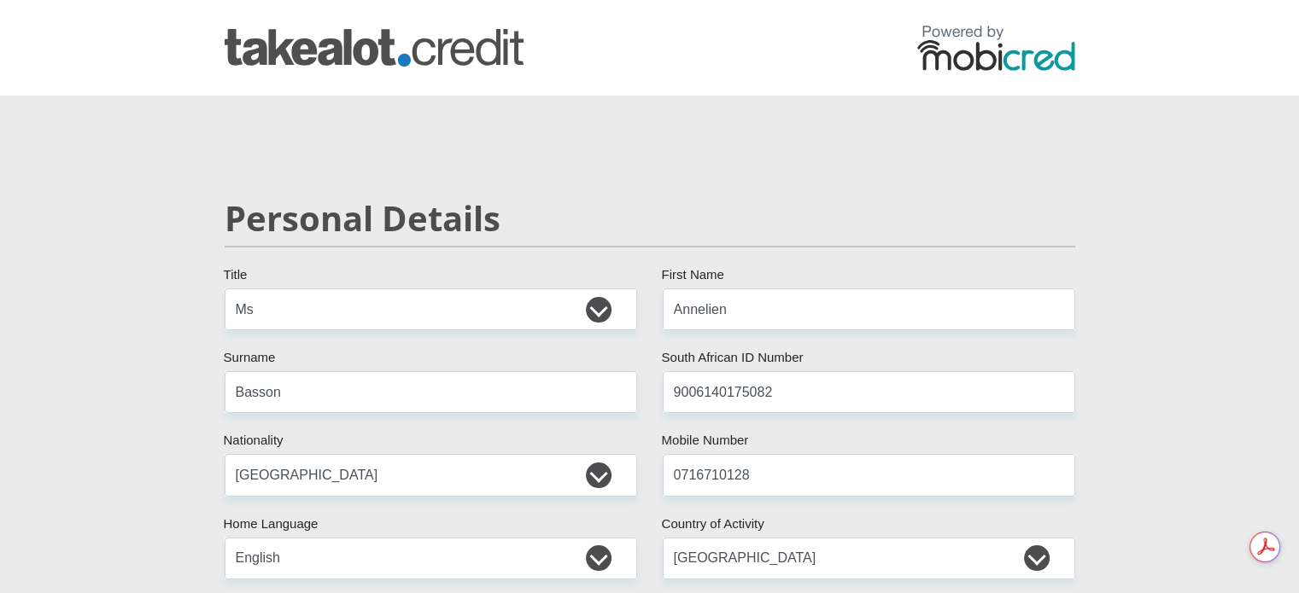
type input "0"
